Goal: Entertainment & Leisure: Consume media (video, audio)

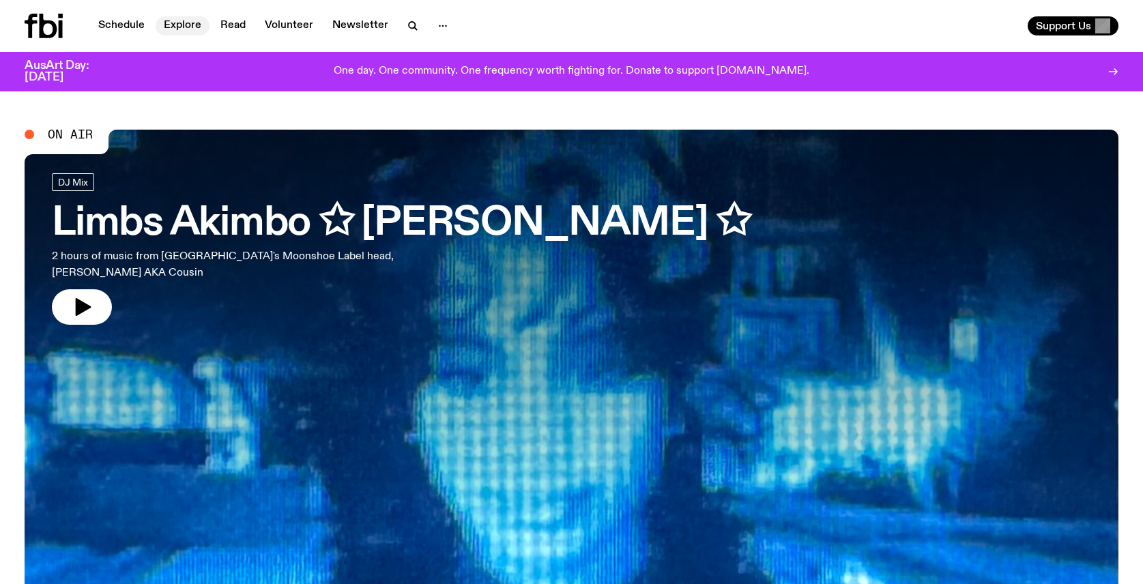
click at [168, 28] on link "Explore" at bounding box center [183, 25] width 54 height 19
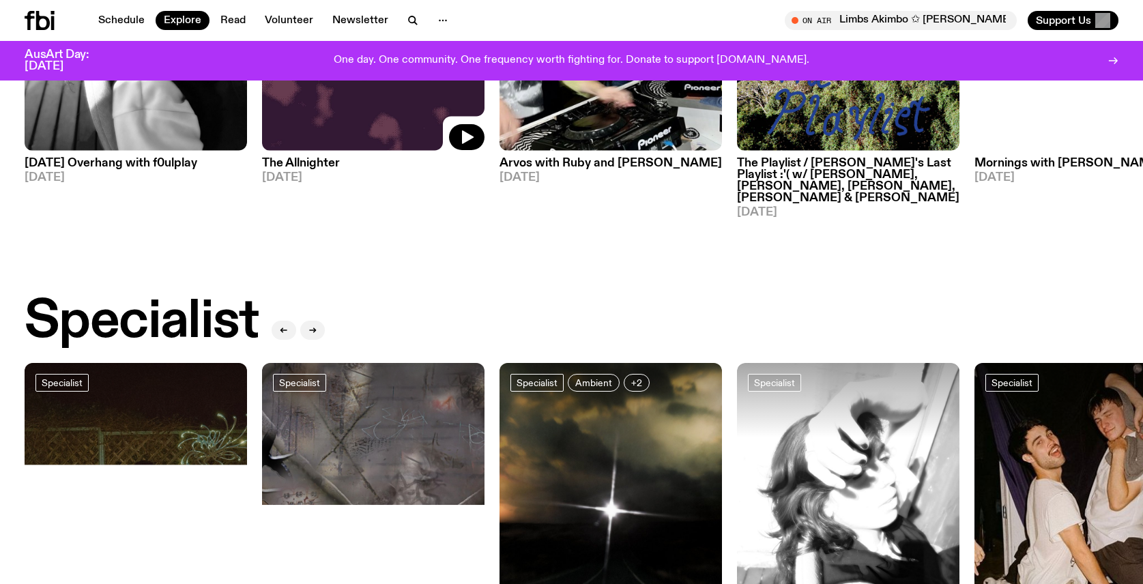
scroll to position [1110, 0]
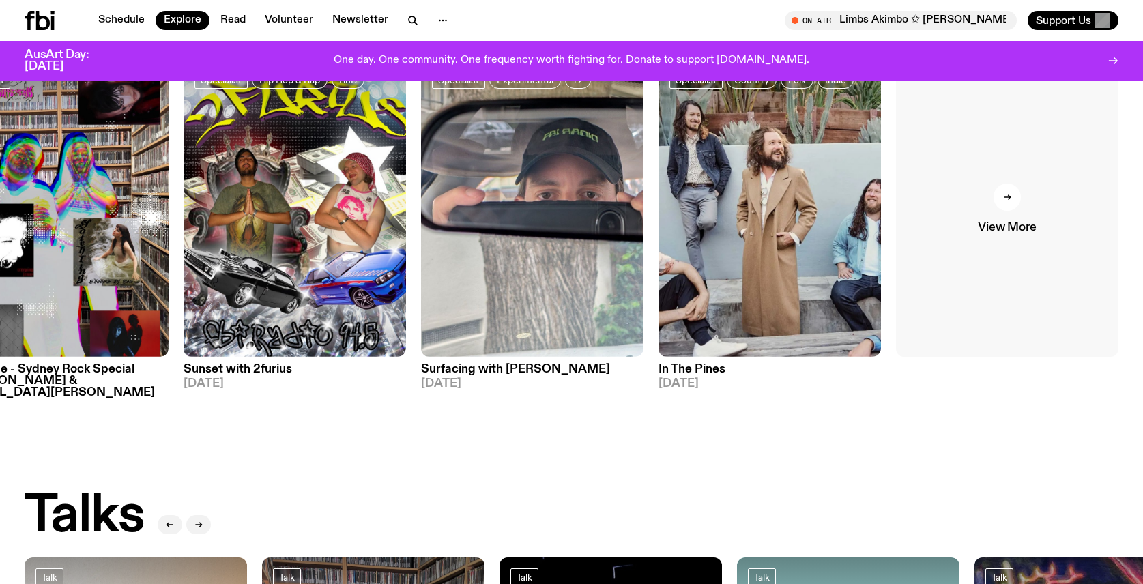
click at [1064, 195] on link "View More" at bounding box center [1007, 208] width 222 height 297
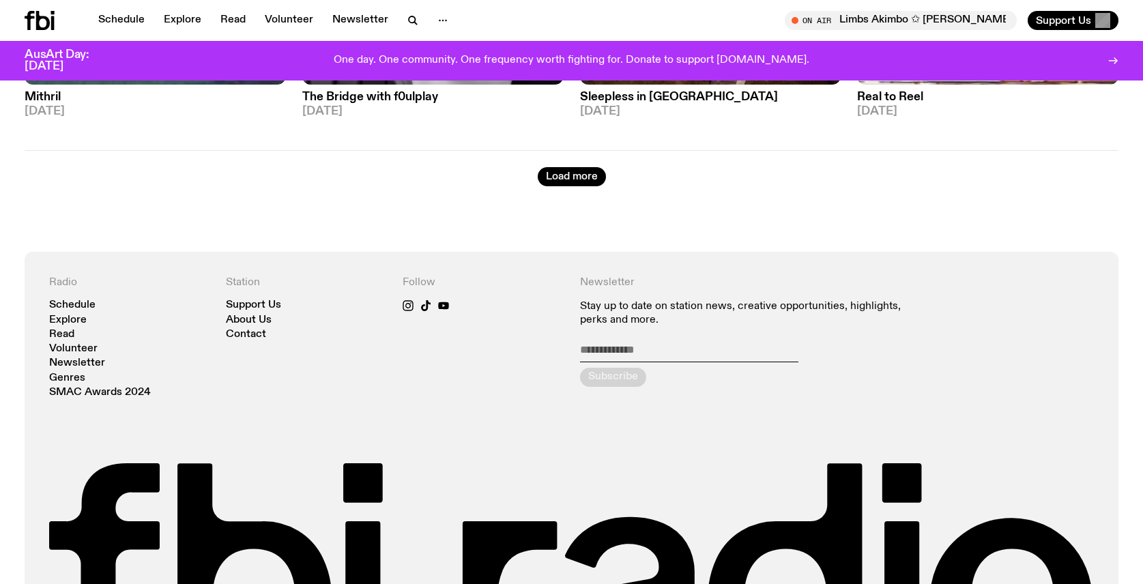
scroll to position [2419, 0]
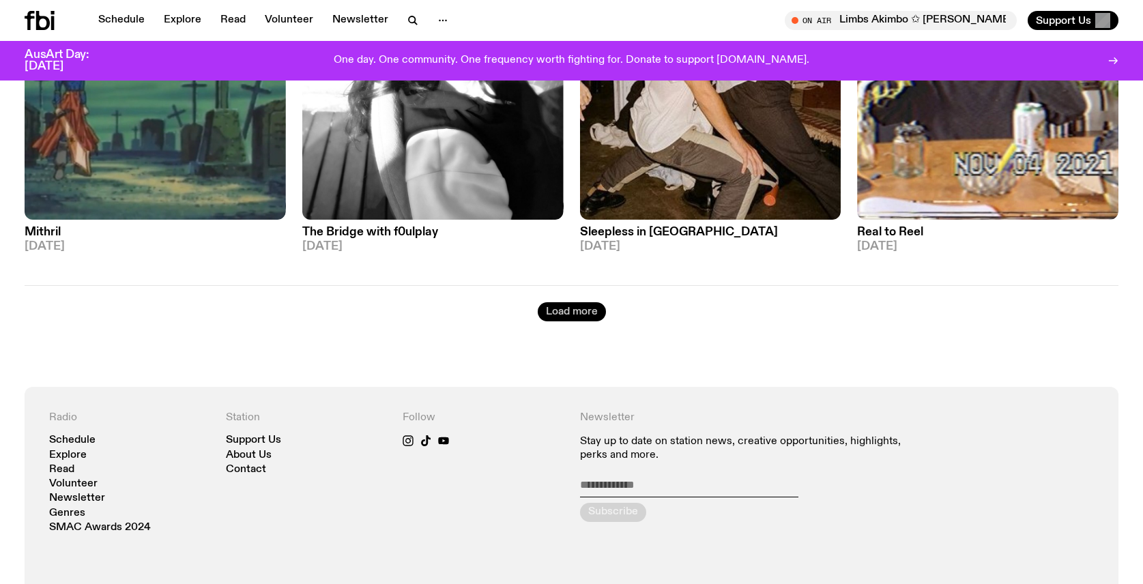
click at [567, 302] on button "Load more" at bounding box center [572, 311] width 68 height 19
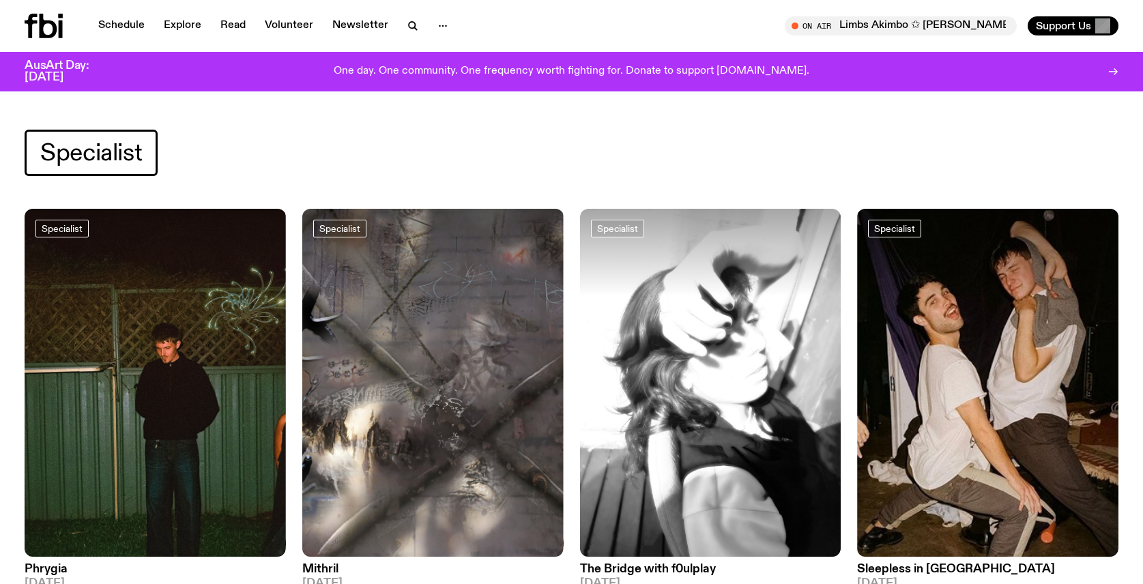
scroll to position [0, 0]
click at [129, 27] on link "Schedule" at bounding box center [121, 25] width 63 height 19
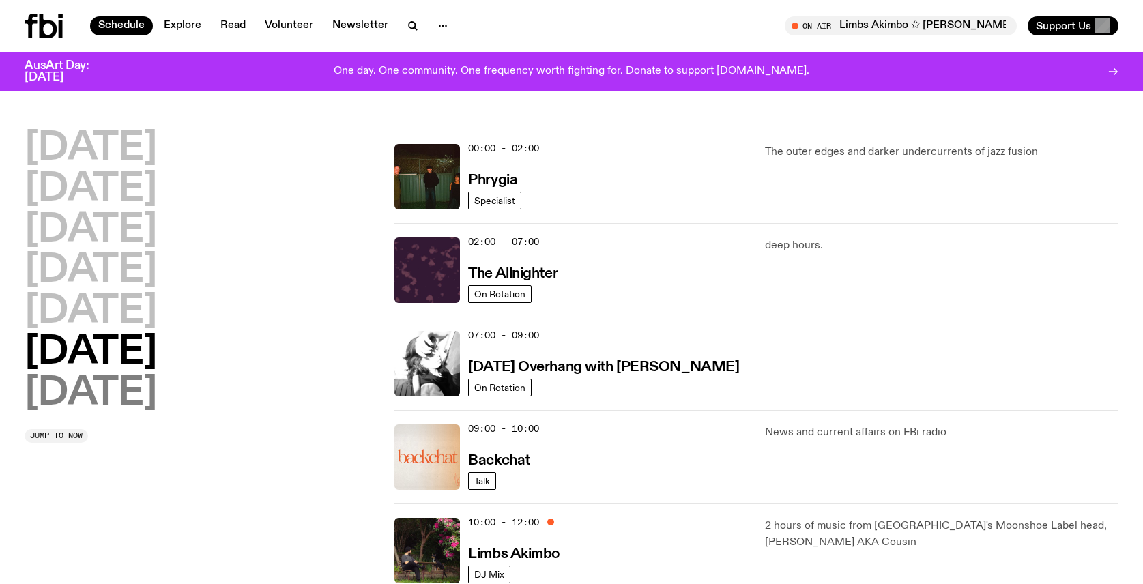
click at [138, 398] on h2 "[DATE]" at bounding box center [91, 394] width 132 height 38
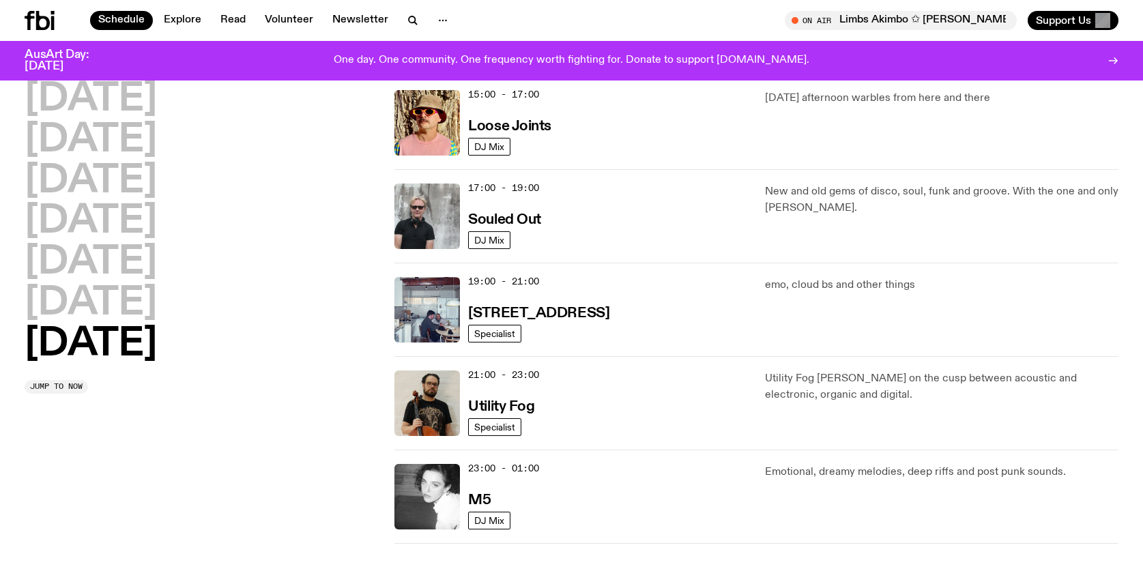
scroll to position [834, 0]
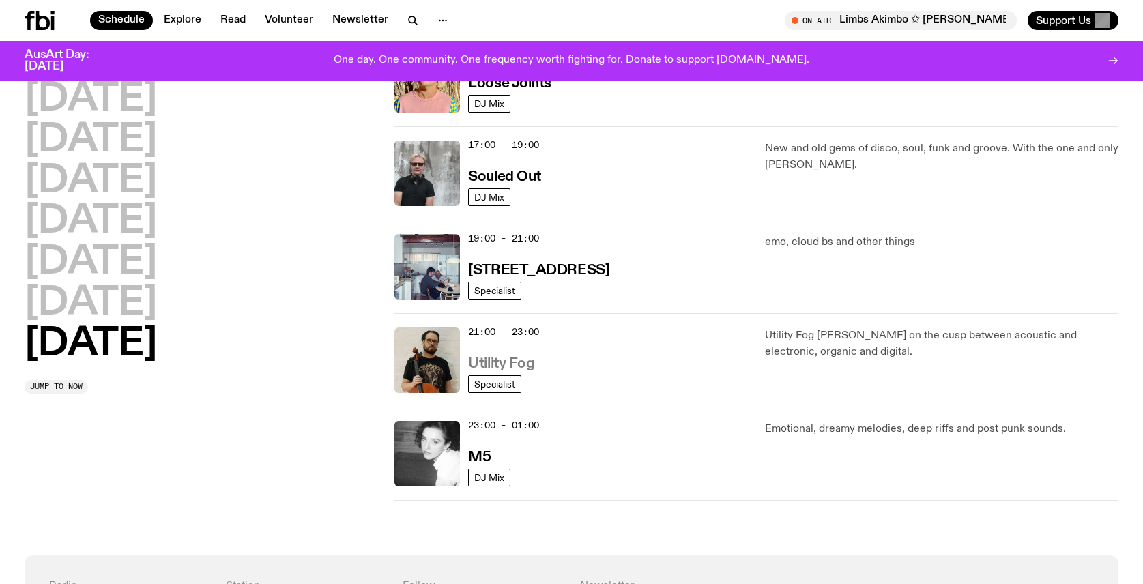
click at [518, 366] on h3 "Utility Fog" at bounding box center [501, 364] width 66 height 14
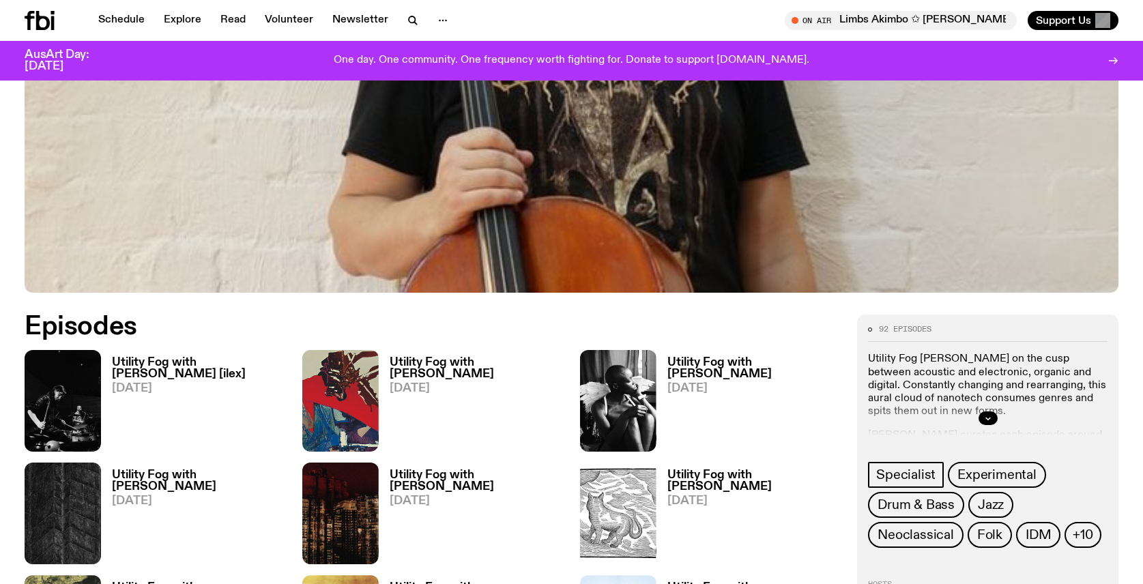
scroll to position [557, 0]
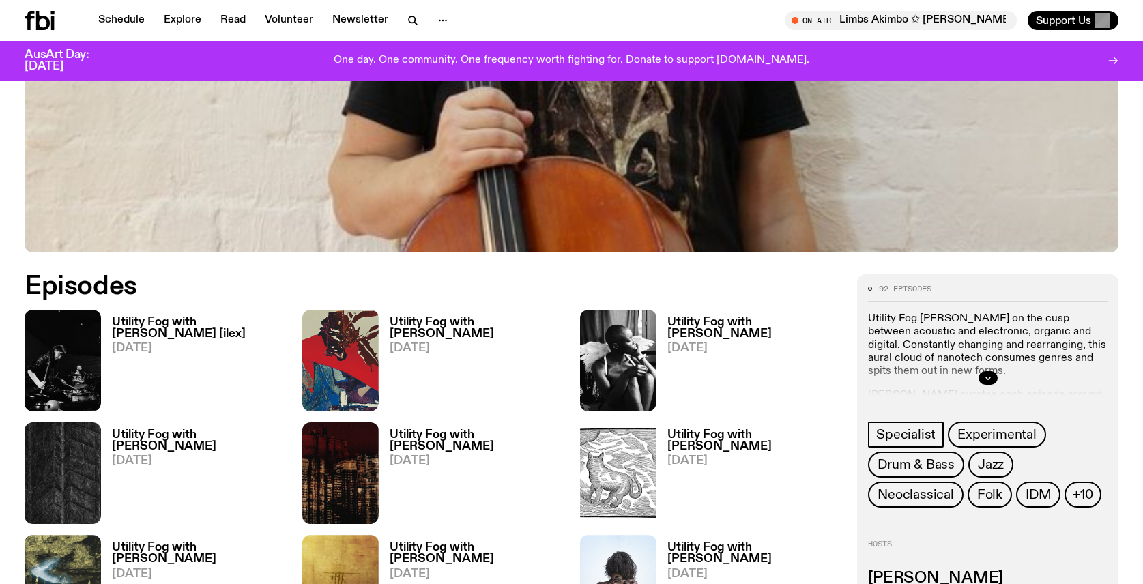
click at [214, 325] on h3 "Utility Fog with [PERSON_NAME] [ilex]" at bounding box center [199, 328] width 174 height 23
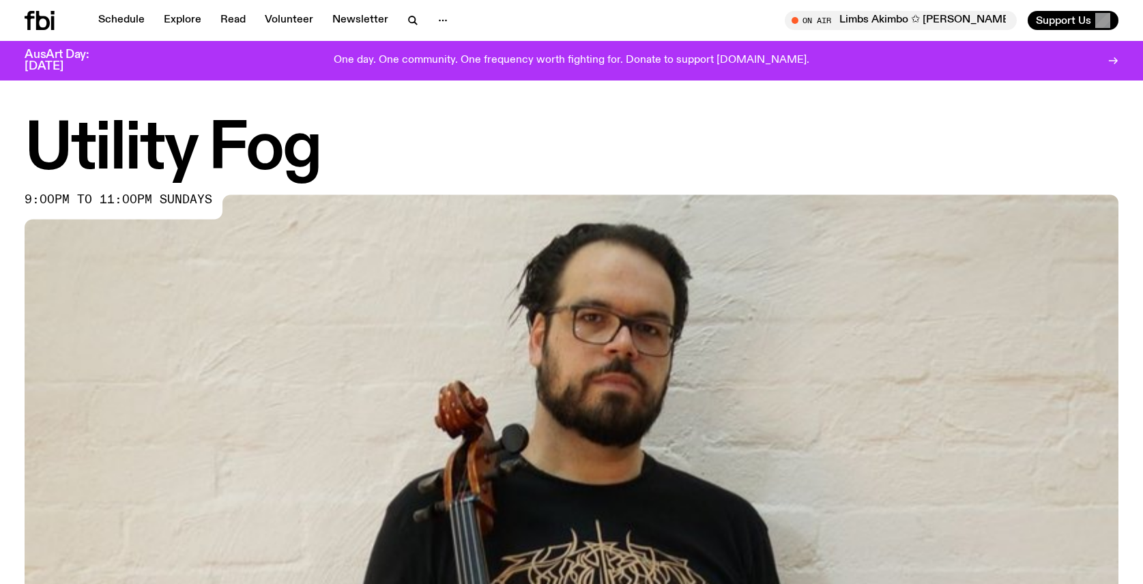
scroll to position [557, 0]
